Goal: Task Accomplishment & Management: Manage account settings

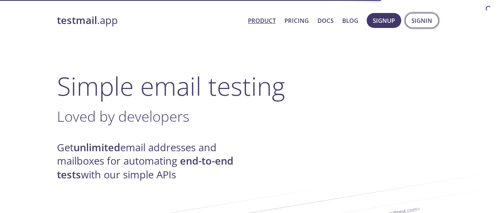
click at [422, 20] on span "Signin" at bounding box center [421, 20] width 21 height 10
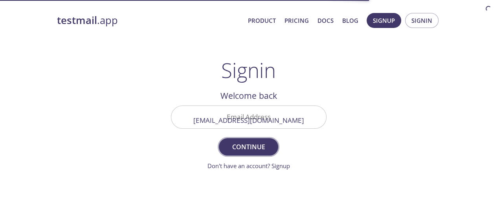
type input "[EMAIL_ADDRESS][DOMAIN_NAME]"
click at [248, 146] on span "Continue" at bounding box center [249, 146] width 42 height 11
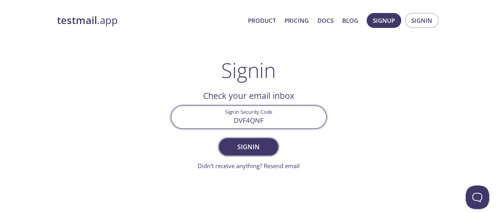
type input "DVF4QNF"
click at [248, 146] on span "Signin" at bounding box center [249, 146] width 42 height 11
